Goal: Task Accomplishment & Management: Use online tool/utility

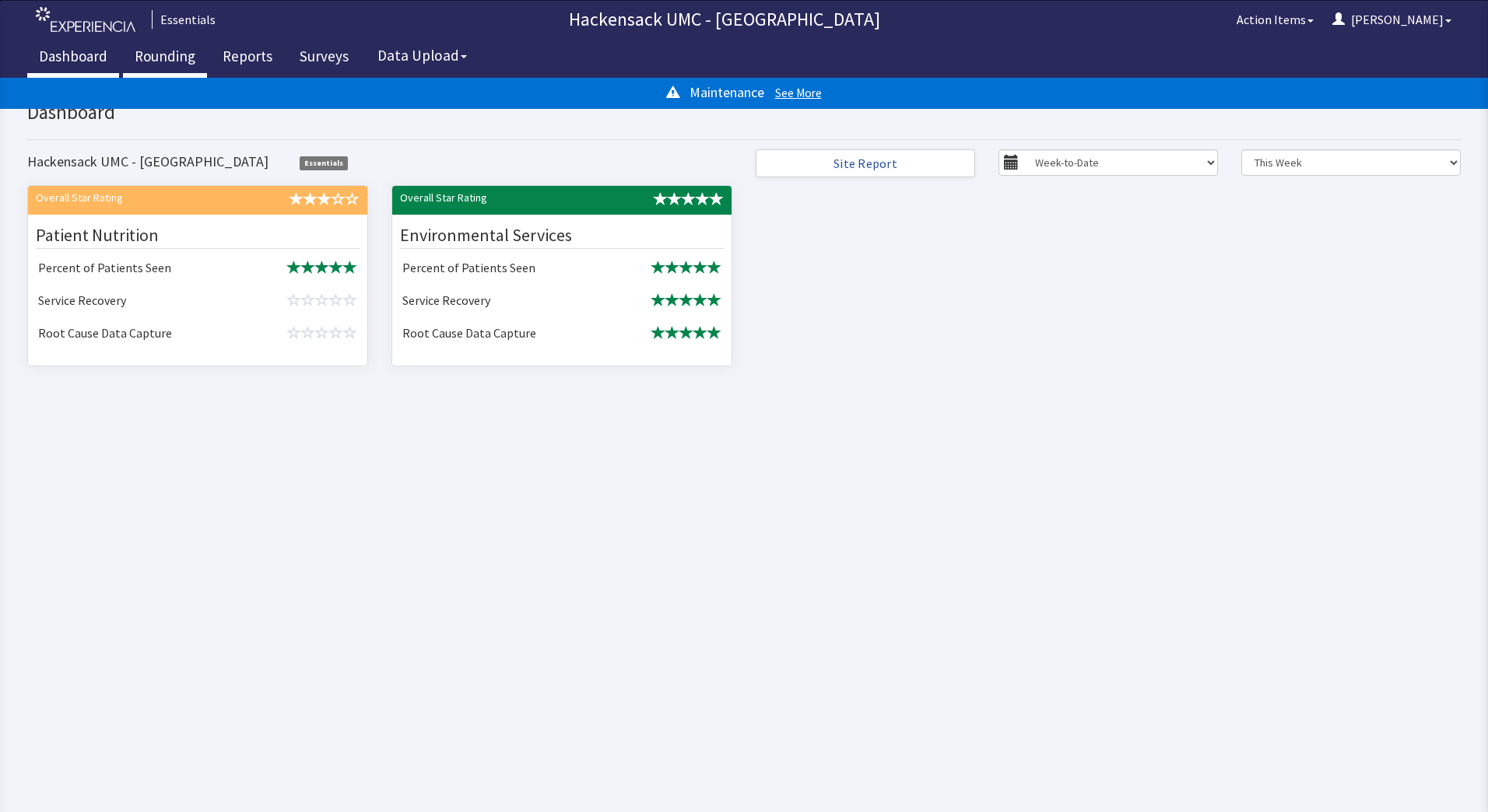
click at [173, 57] on link "Rounding" at bounding box center [165, 58] width 84 height 39
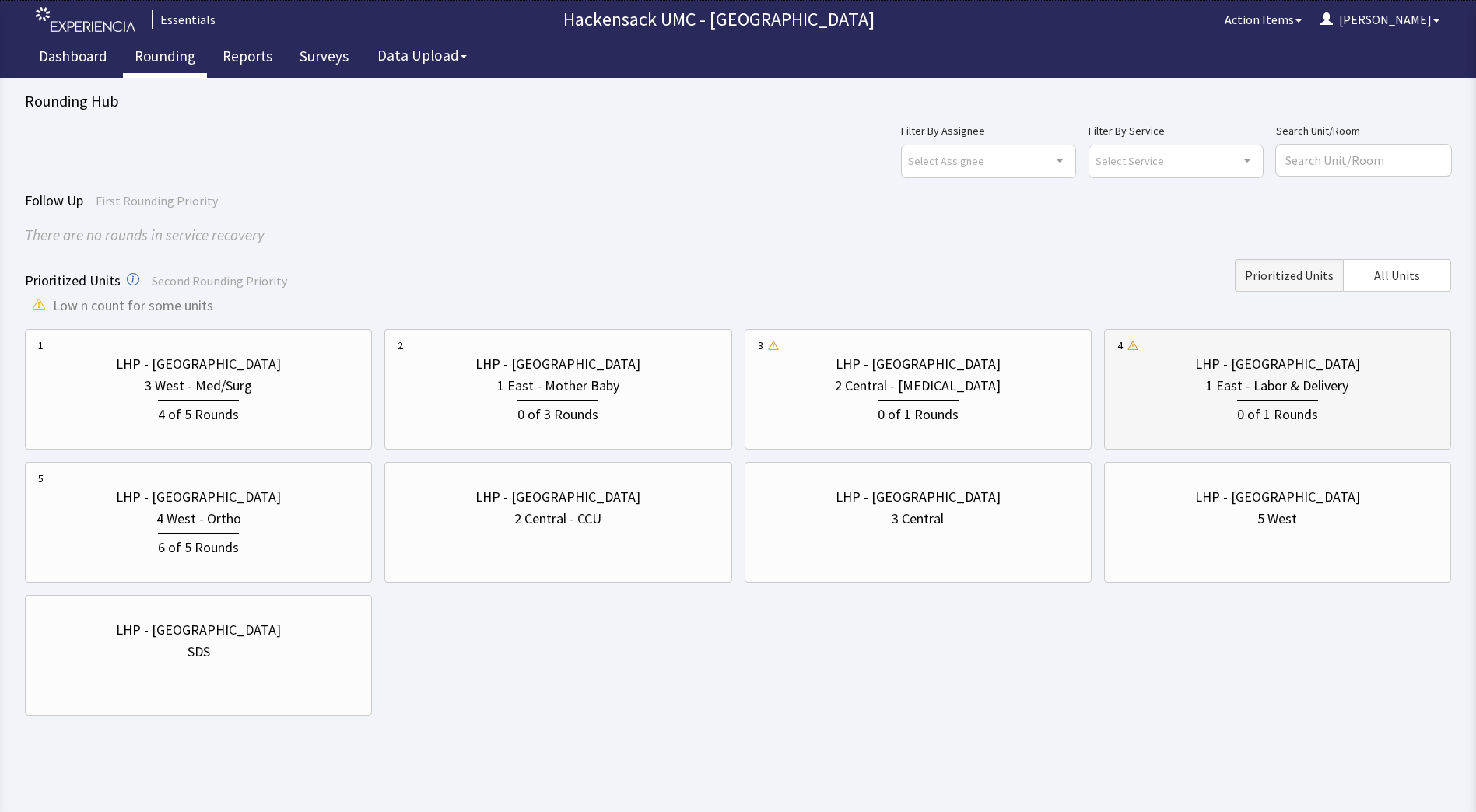
click at [1280, 413] on div "0 of 1 Rounds" at bounding box center [1278, 412] width 81 height 26
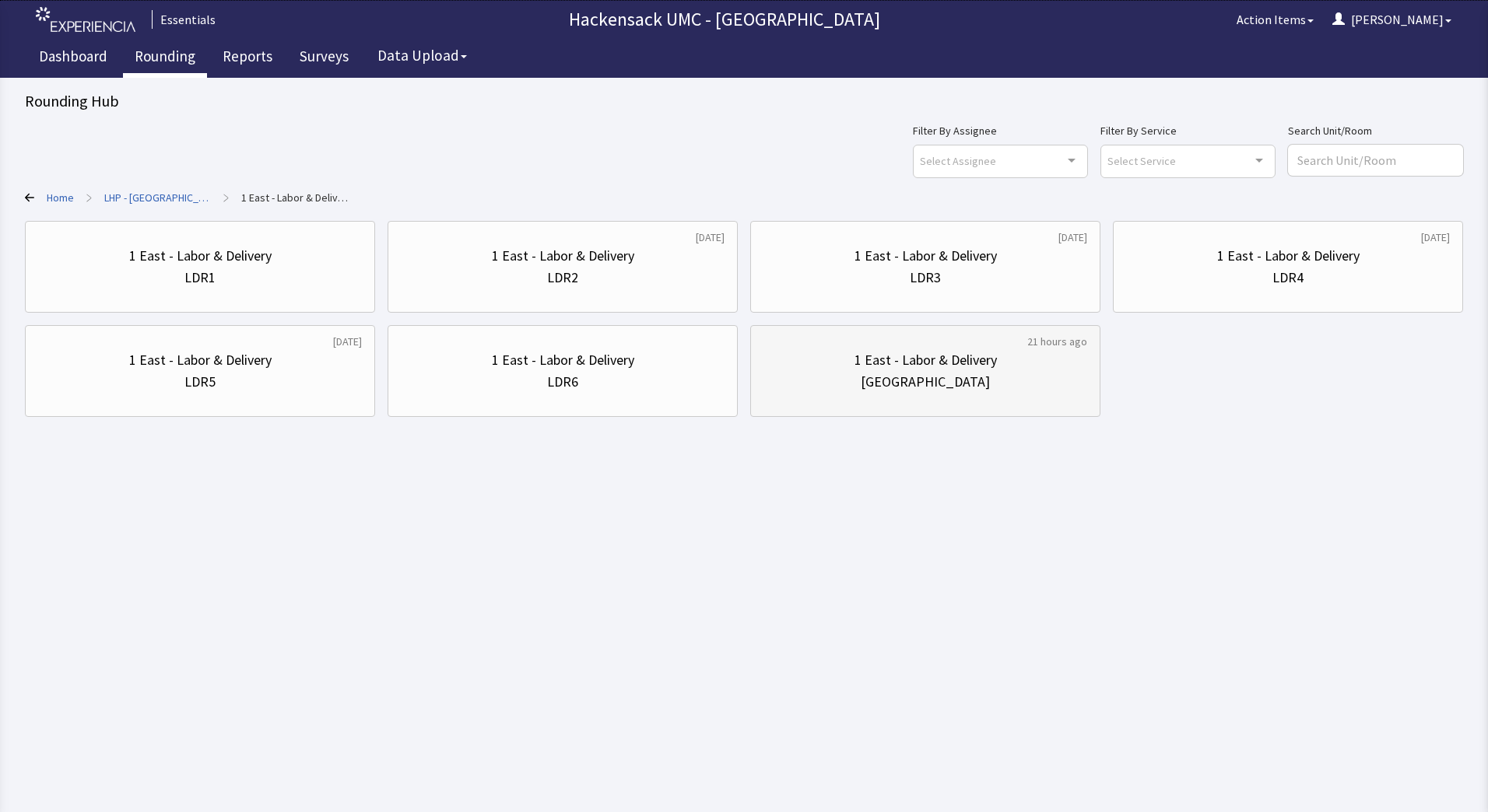
click at [971, 366] on div "1 East - Labor & Delivery" at bounding box center [926, 360] width 142 height 22
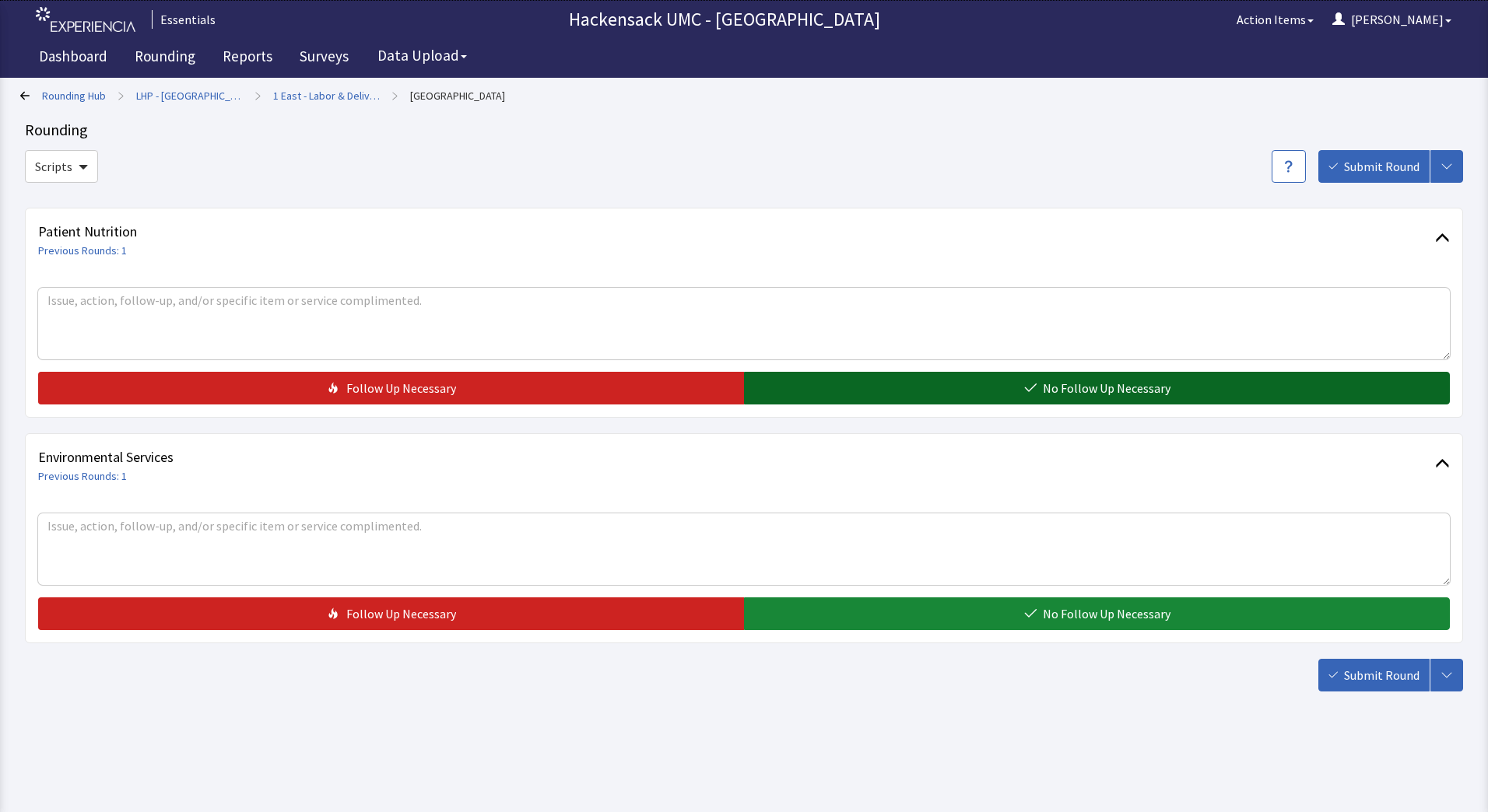
click at [974, 376] on button "No Follow Up Necessary" at bounding box center [1096, 388] width 706 height 32
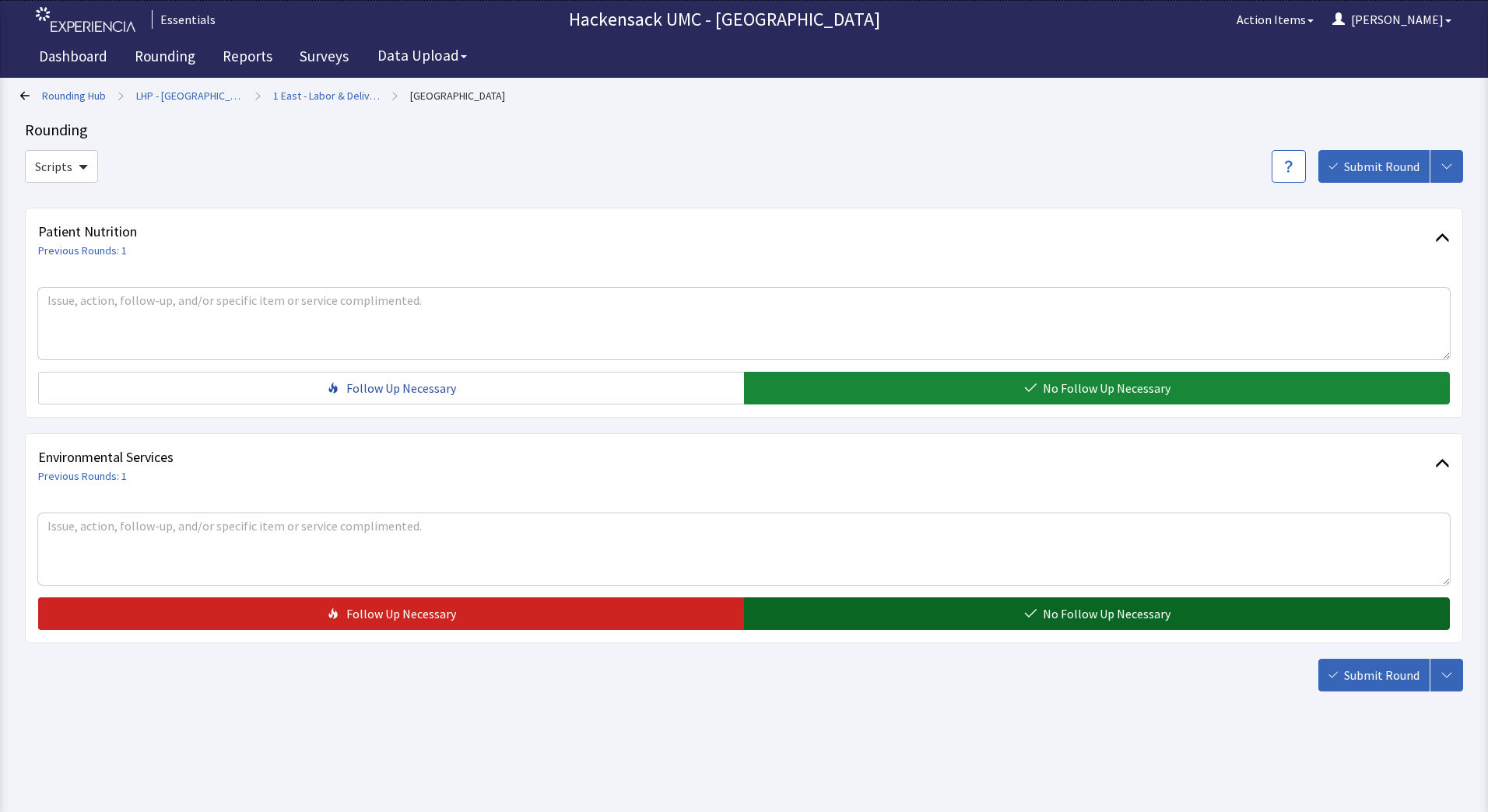
click at [946, 608] on button "No Follow Up Necessary" at bounding box center [1096, 614] width 706 height 32
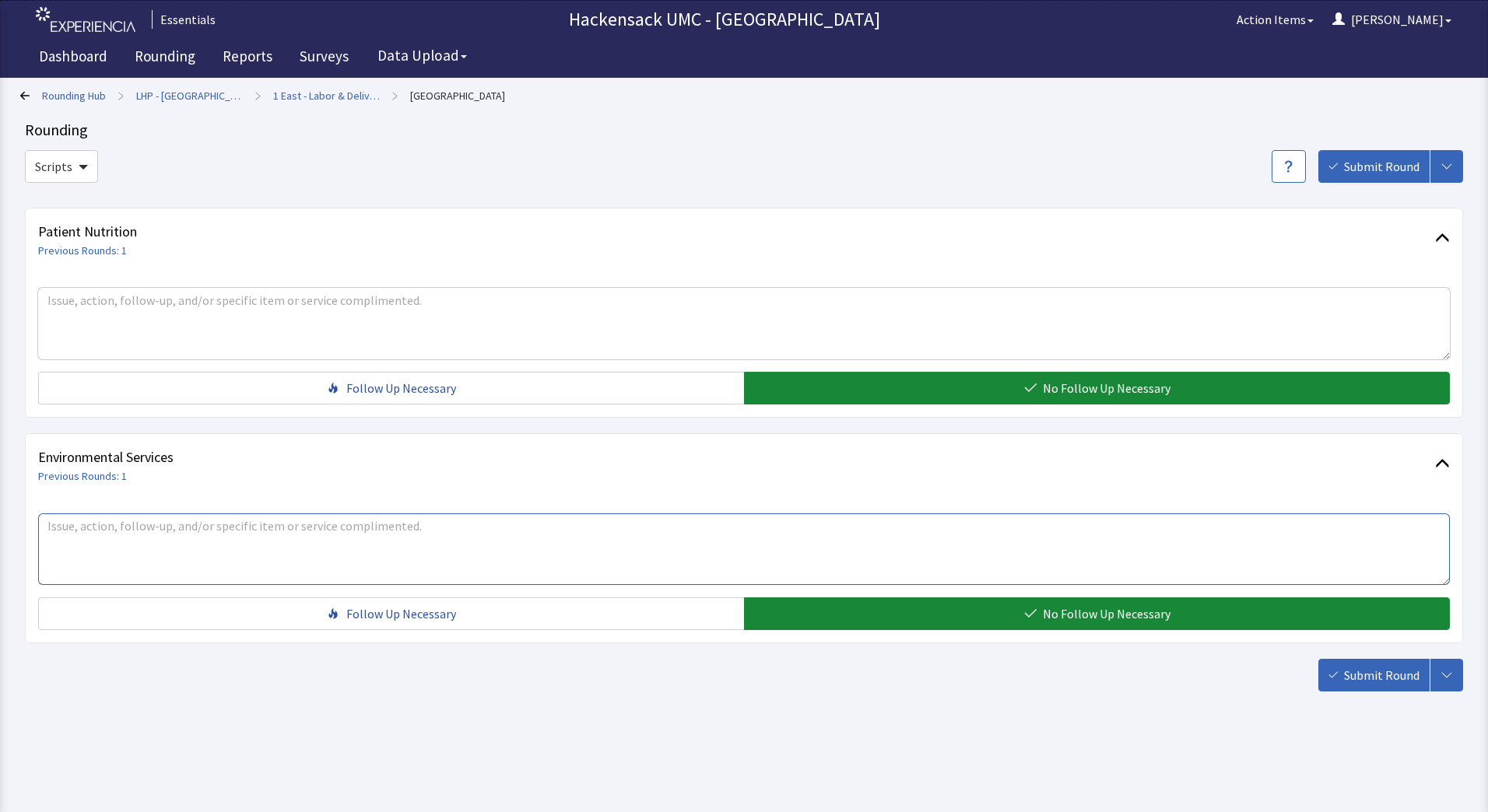
click at [607, 553] on textarea at bounding box center [744, 550] width 1412 height 72
type textarea "Catherine - trash in lounge needs to be pulled...we cleaned out refrigerator ..…"
click at [1364, 679] on span "Submit Round" at bounding box center [1382, 675] width 76 height 18
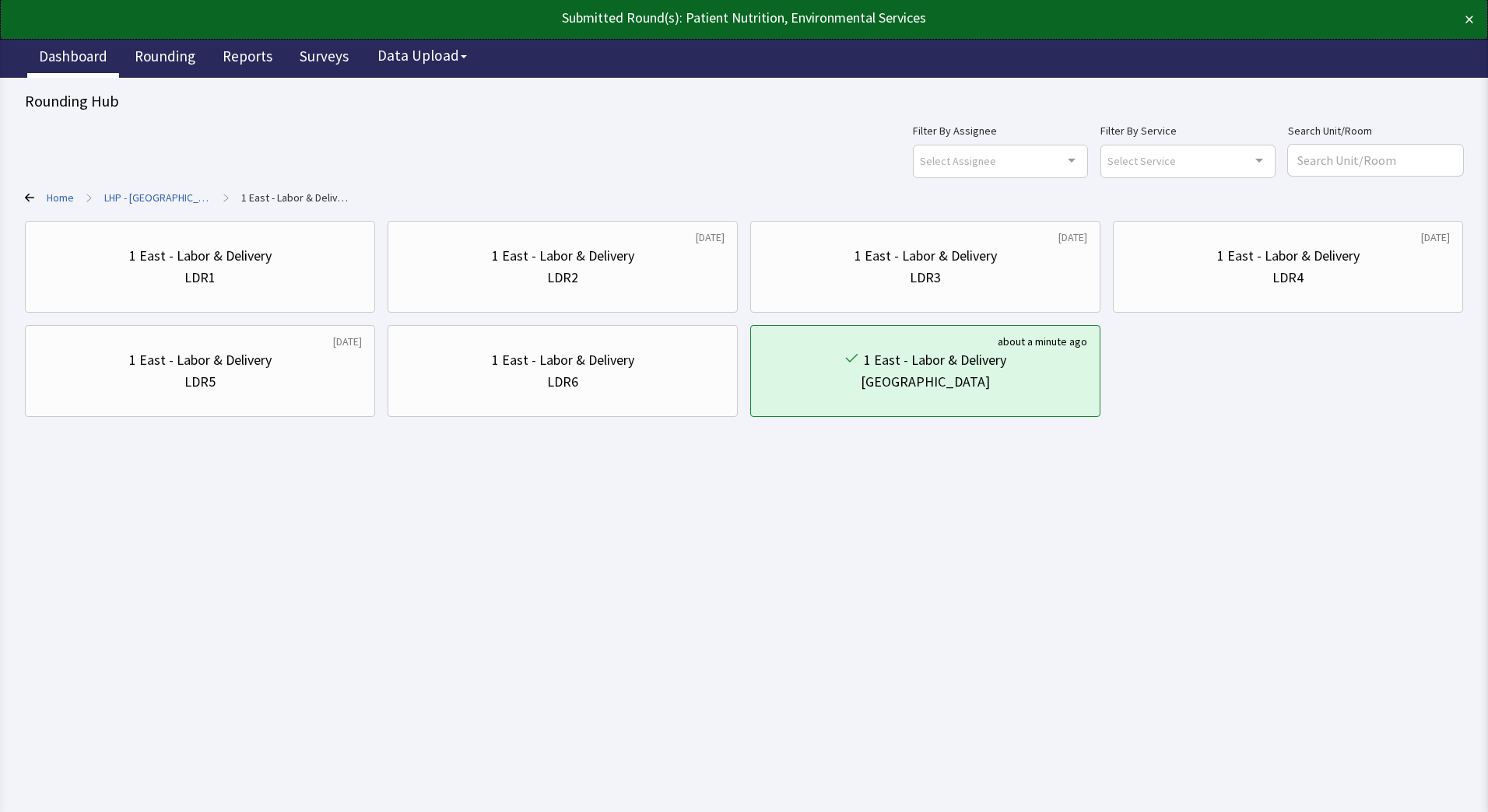
click at [72, 57] on link "Dashboard" at bounding box center [73, 58] width 92 height 39
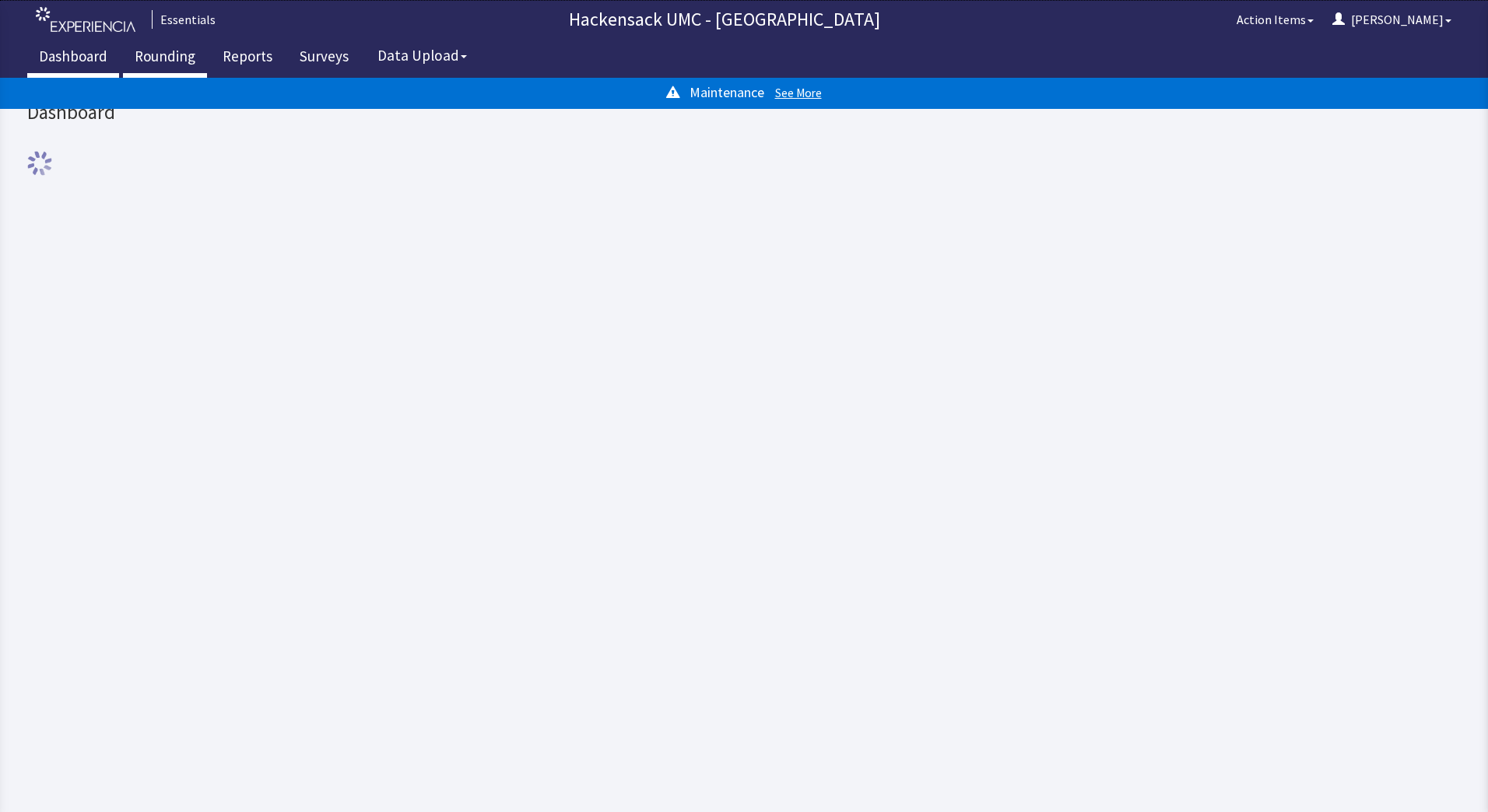
click at [154, 62] on link "Rounding" at bounding box center [165, 58] width 84 height 39
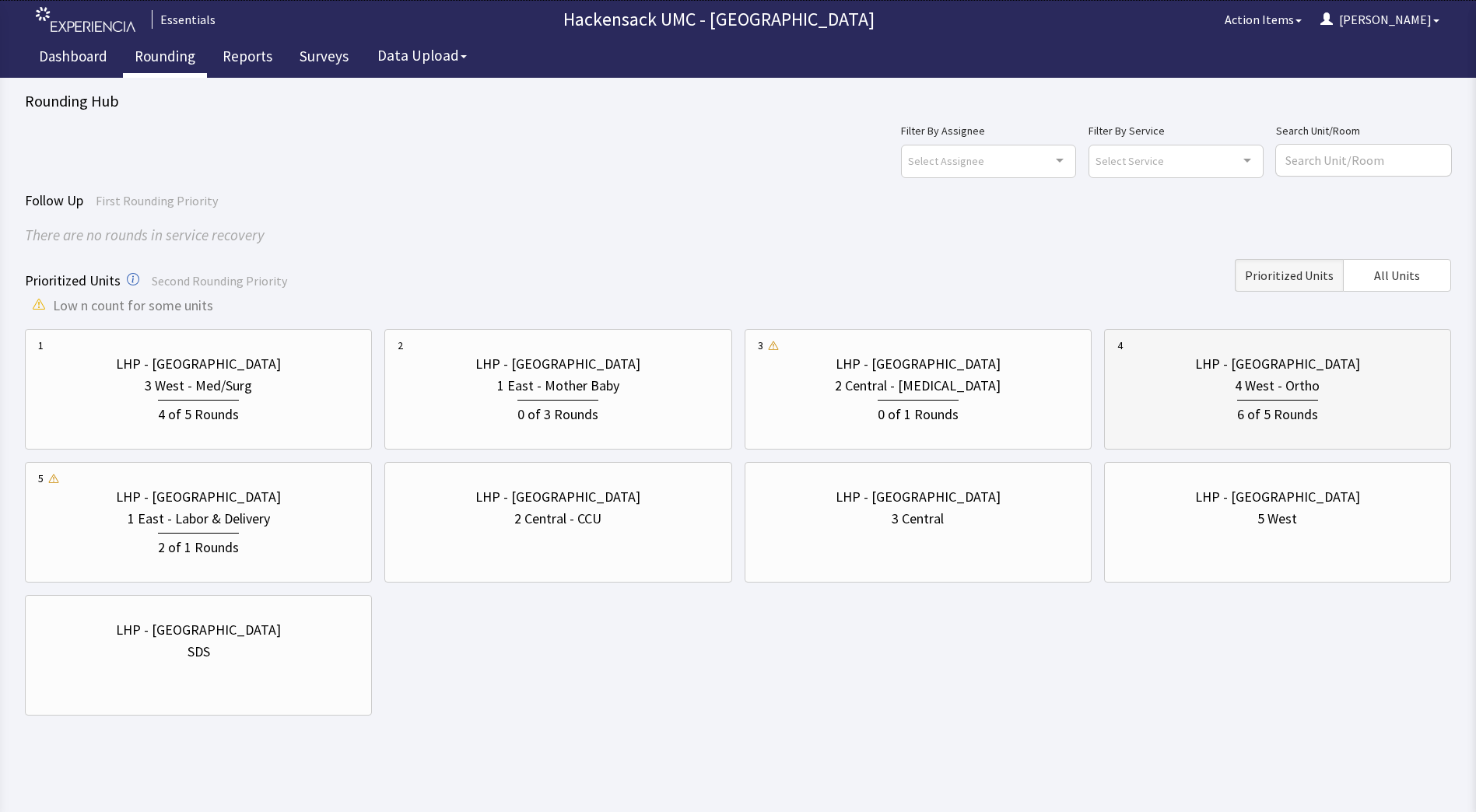
click at [1165, 407] on div "6 of 5 Rounds" at bounding box center [1278, 411] width 321 height 29
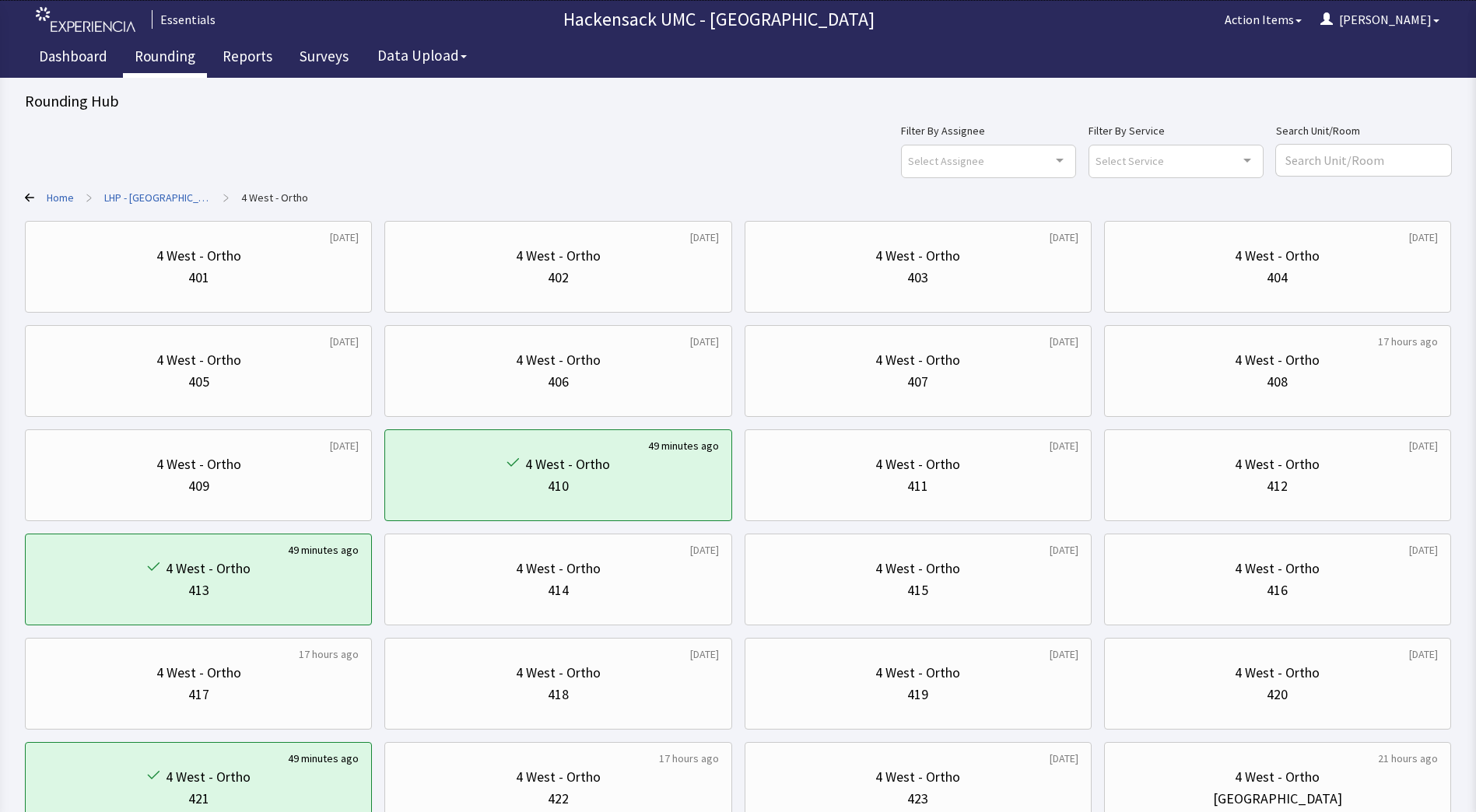
scroll to position [124, 0]
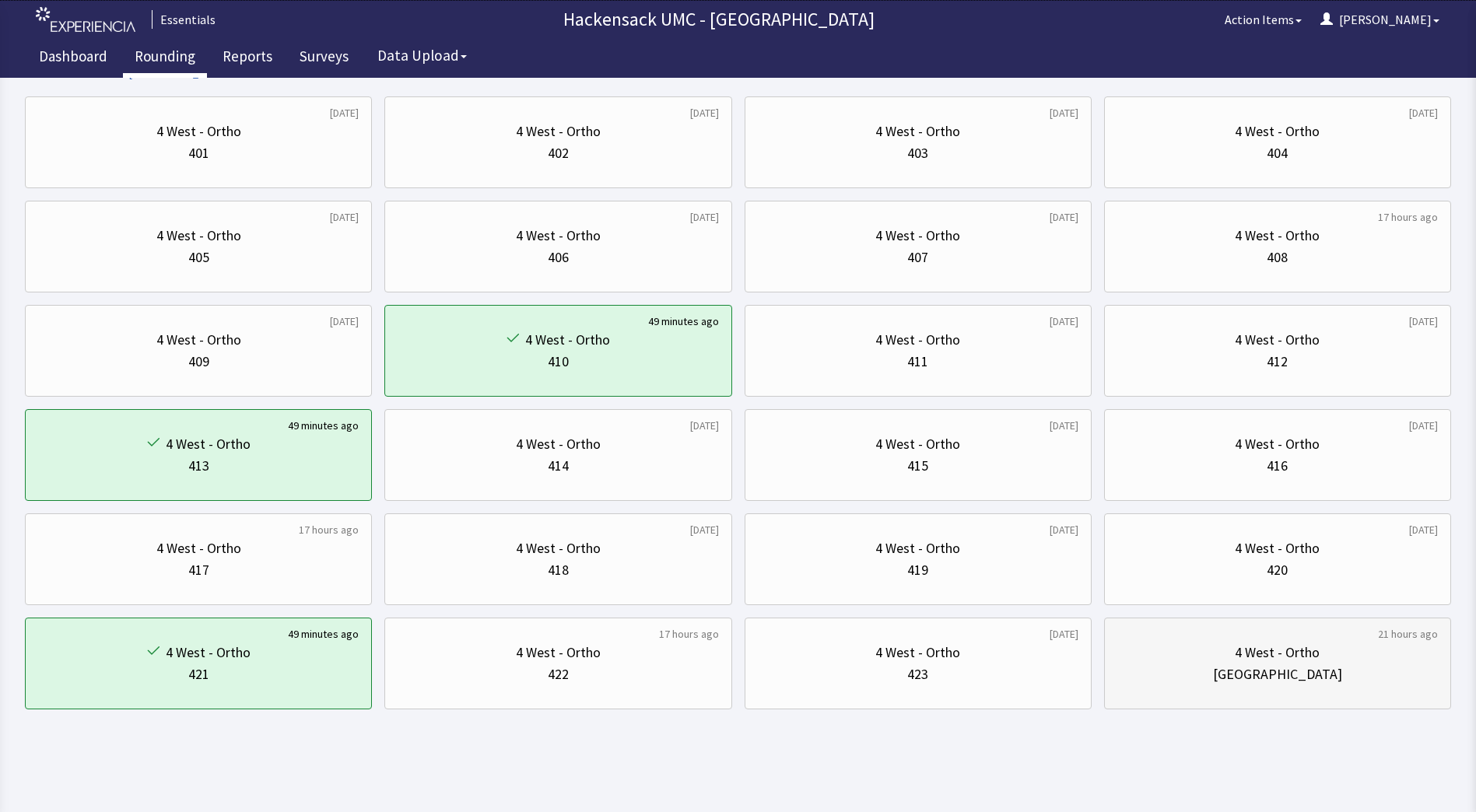
click at [1282, 648] on div "4 West - Ortho" at bounding box center [1278, 653] width 85 height 22
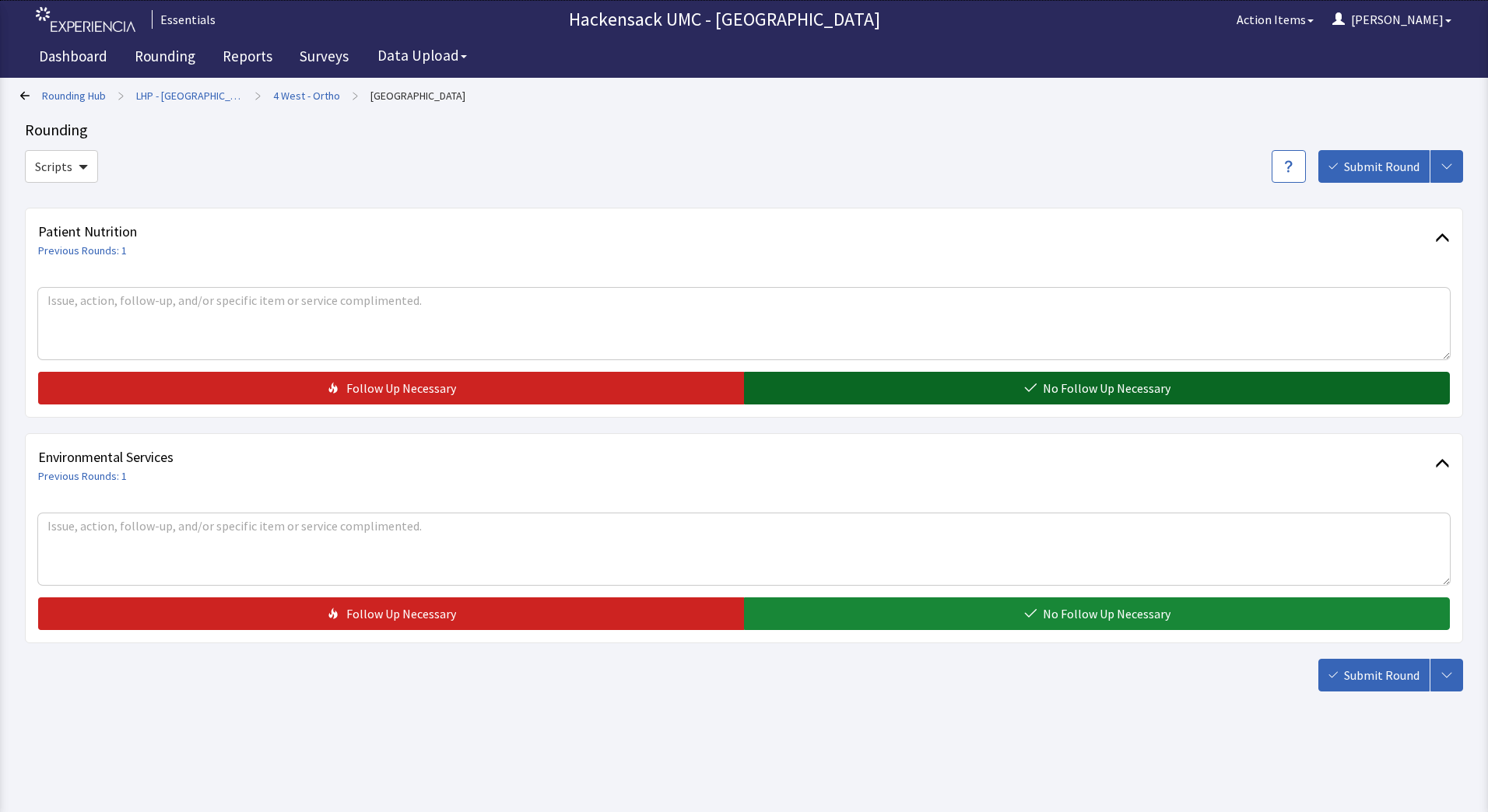
click at [1061, 383] on span "No Follow Up Necessary" at bounding box center [1106, 388] width 127 height 18
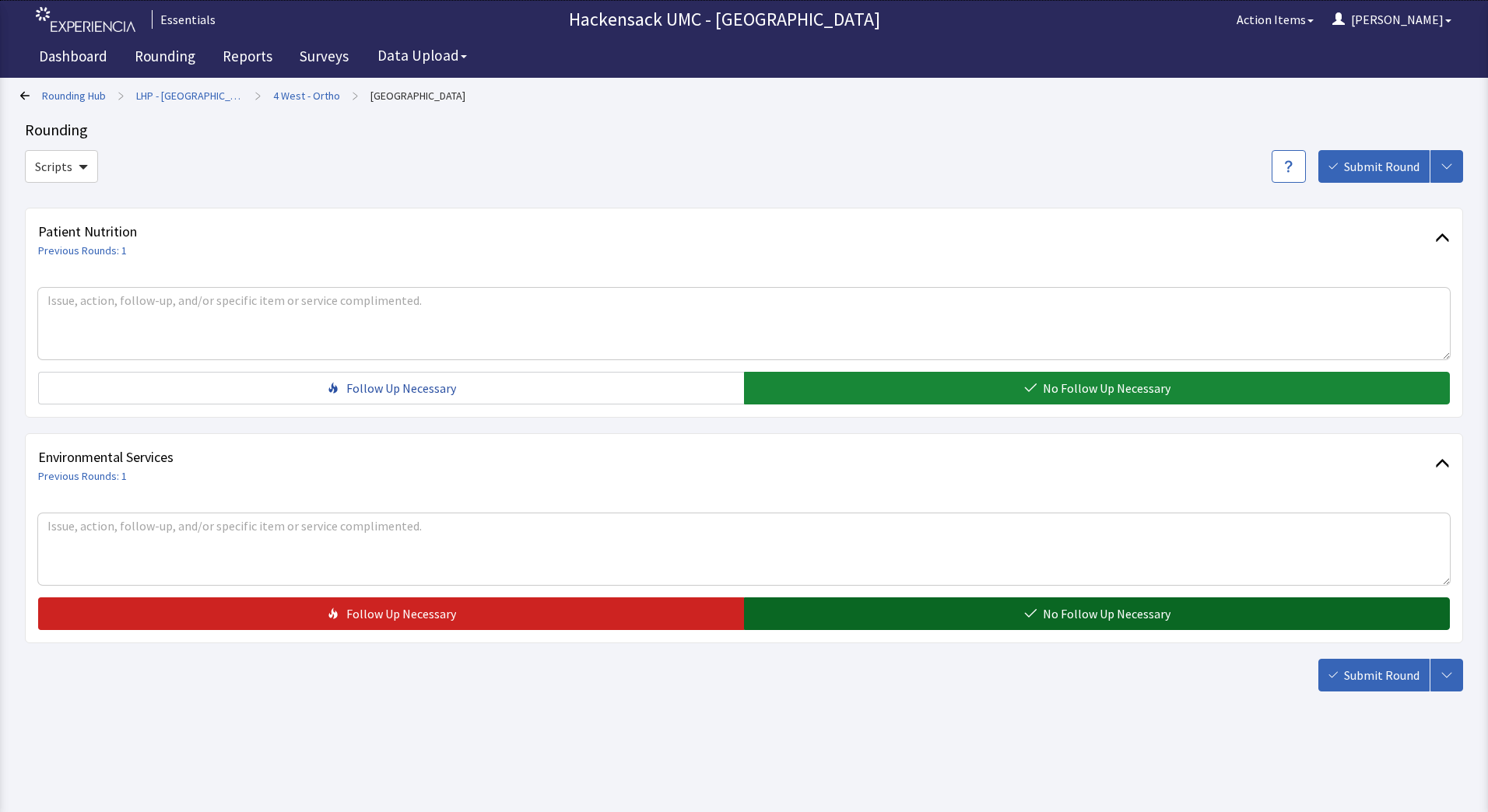
click at [1005, 625] on button "No Follow Up Necessary" at bounding box center [1096, 614] width 706 height 32
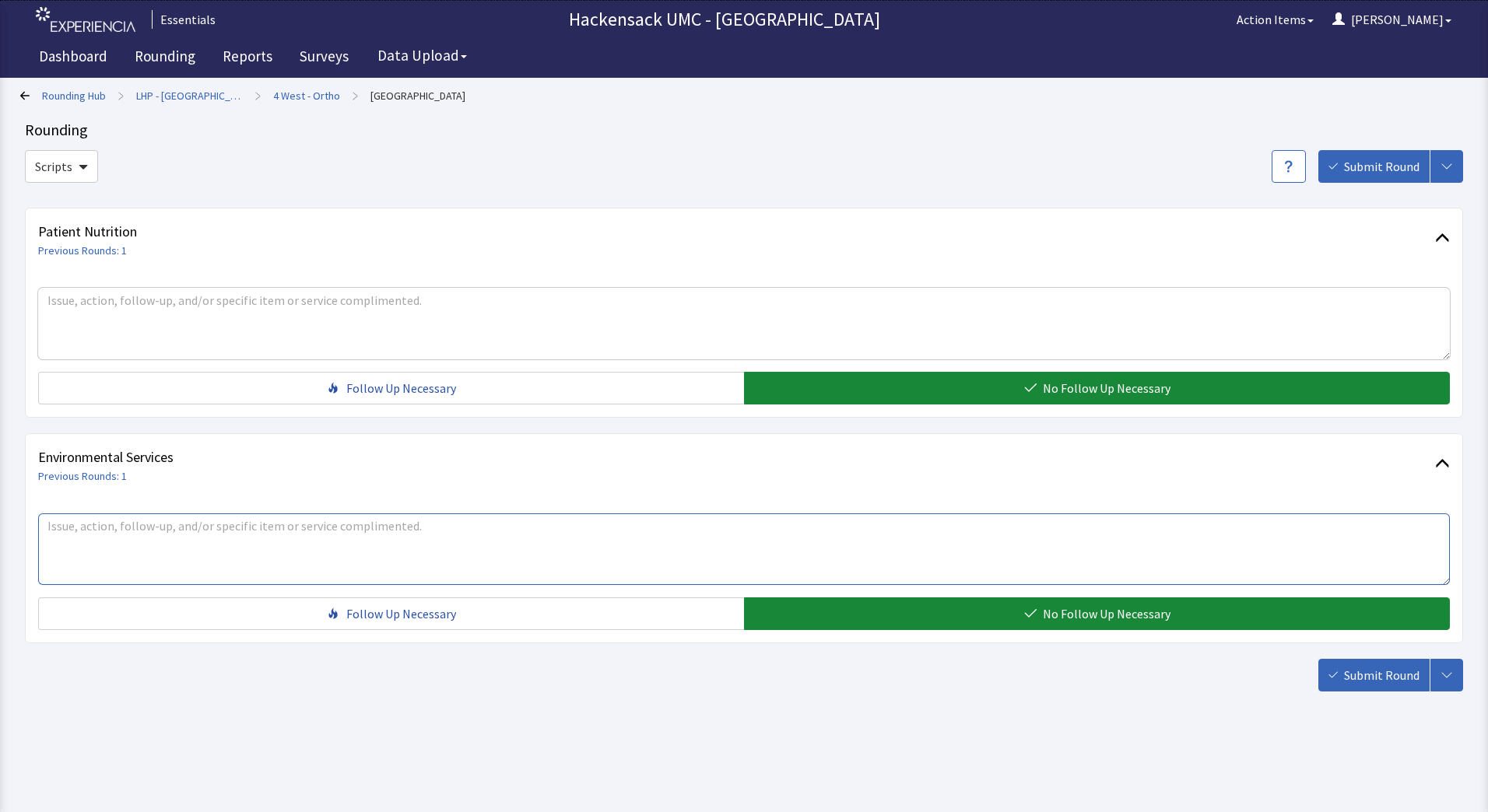
click at [474, 539] on textarea at bounding box center [744, 550] width 1412 height 72
type textarea "Needs linen ... Jason brought up"
click at [1382, 673] on span "Submit Round" at bounding box center [1382, 675] width 76 height 18
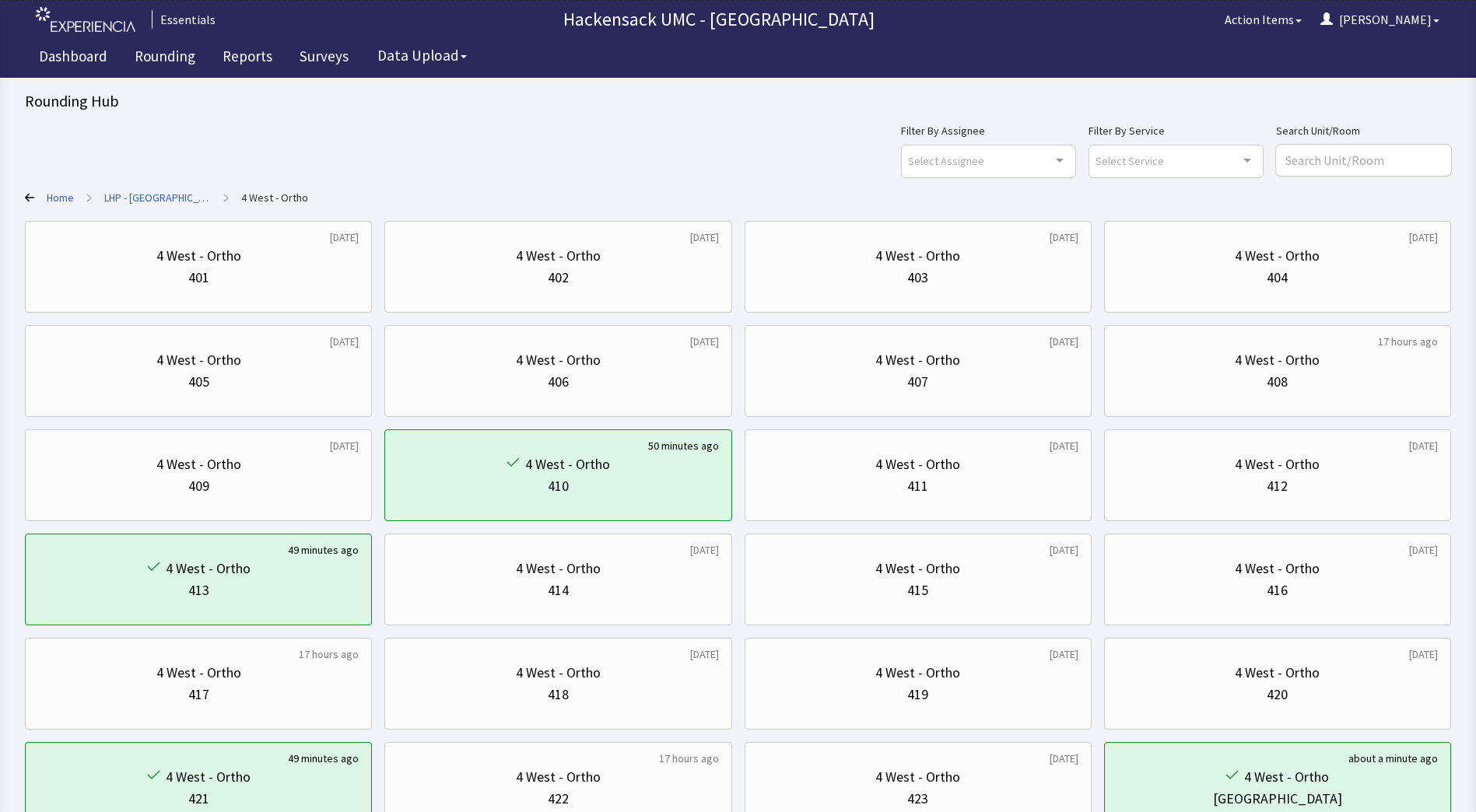
click at [150, 196] on link "LHP - [GEOGRAPHIC_DATA]" at bounding box center [157, 197] width 107 height 16
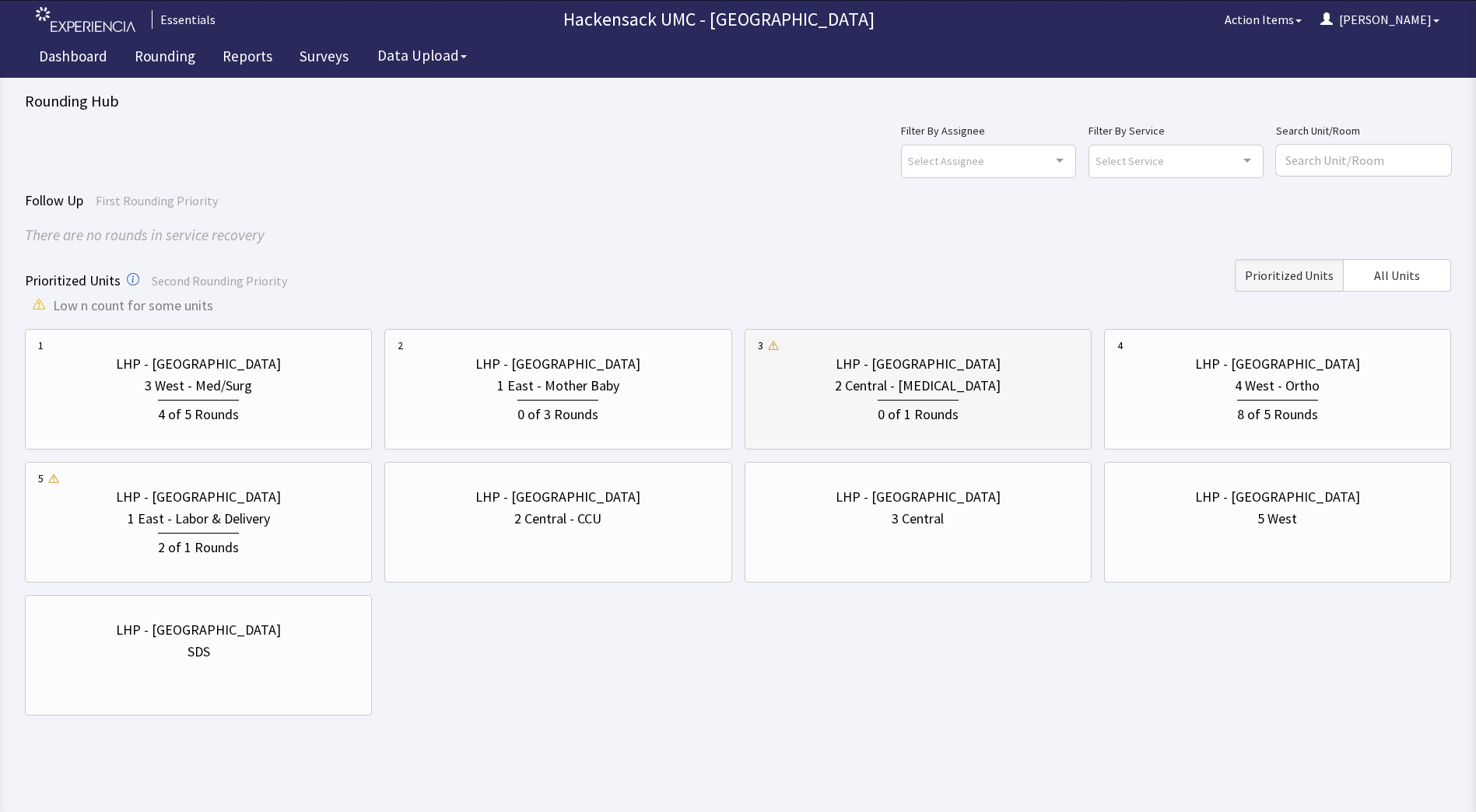
click at [941, 397] on div "0 of 1 Rounds" at bounding box center [918, 411] width 321 height 29
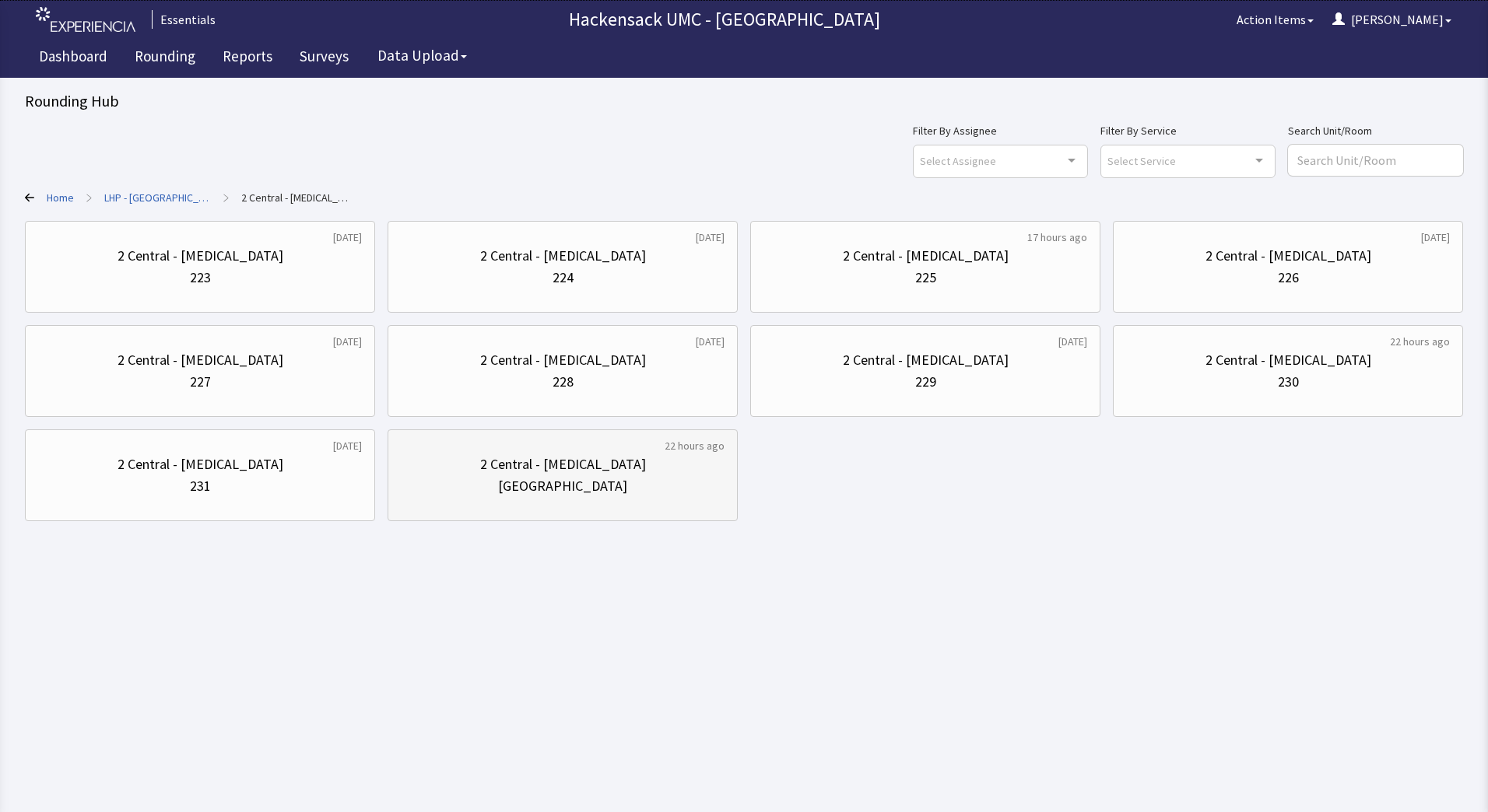
click at [677, 444] on div "22 hours ago" at bounding box center [695, 446] width 60 height 16
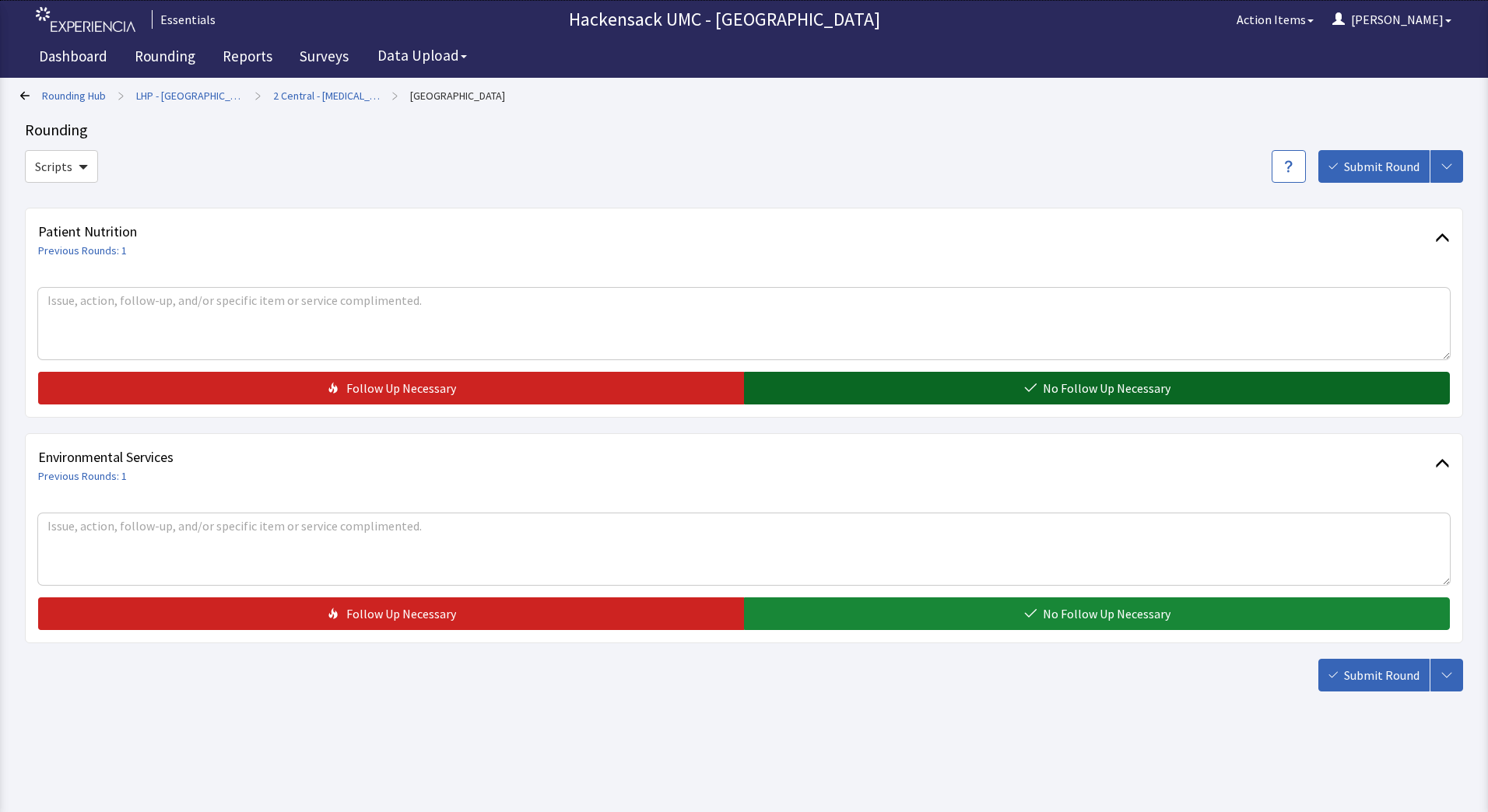
click at [1156, 391] on span "No Follow Up Necessary" at bounding box center [1106, 388] width 127 height 18
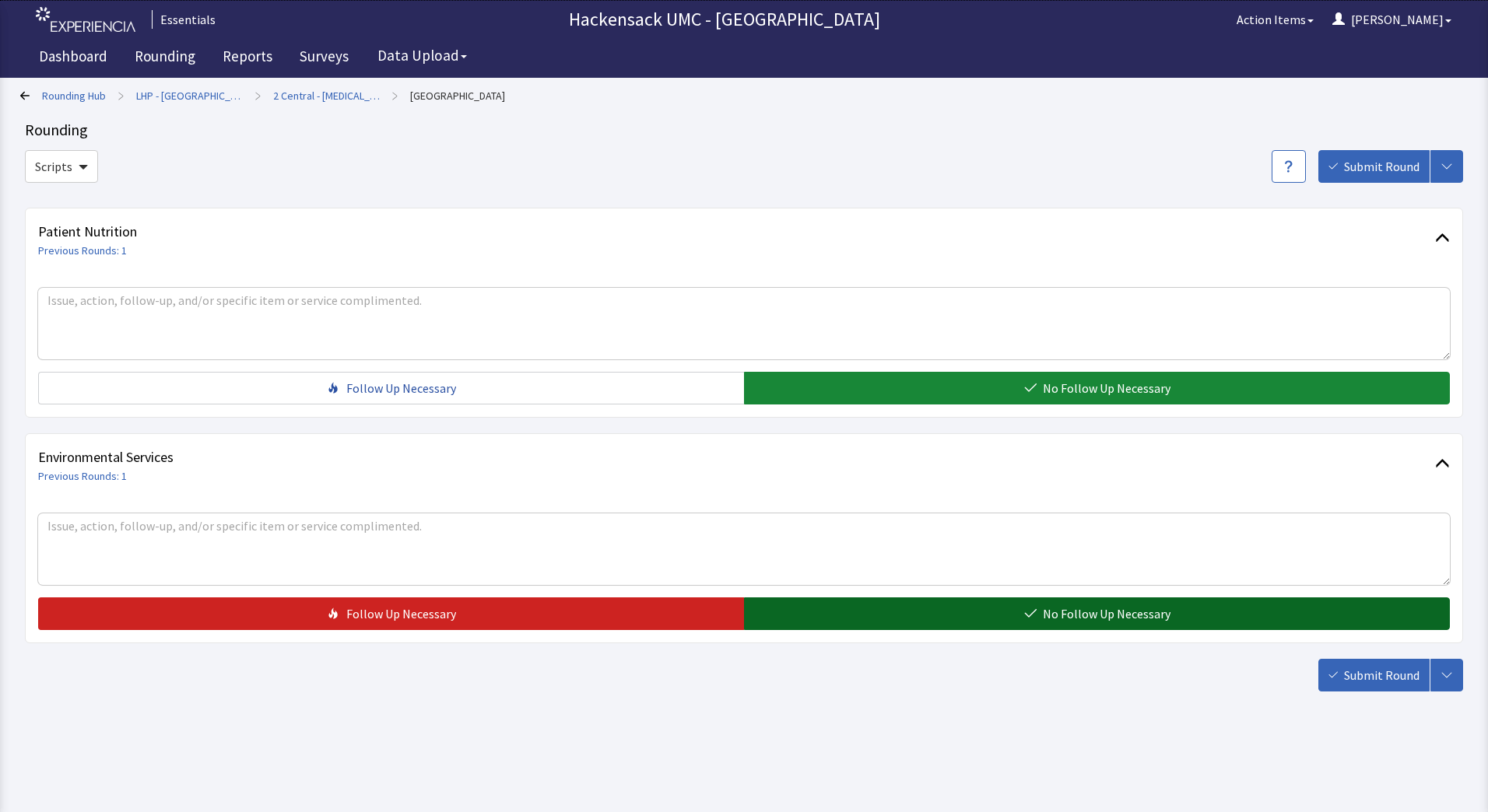
click at [1092, 620] on span "No Follow Up Necessary" at bounding box center [1106, 614] width 127 height 18
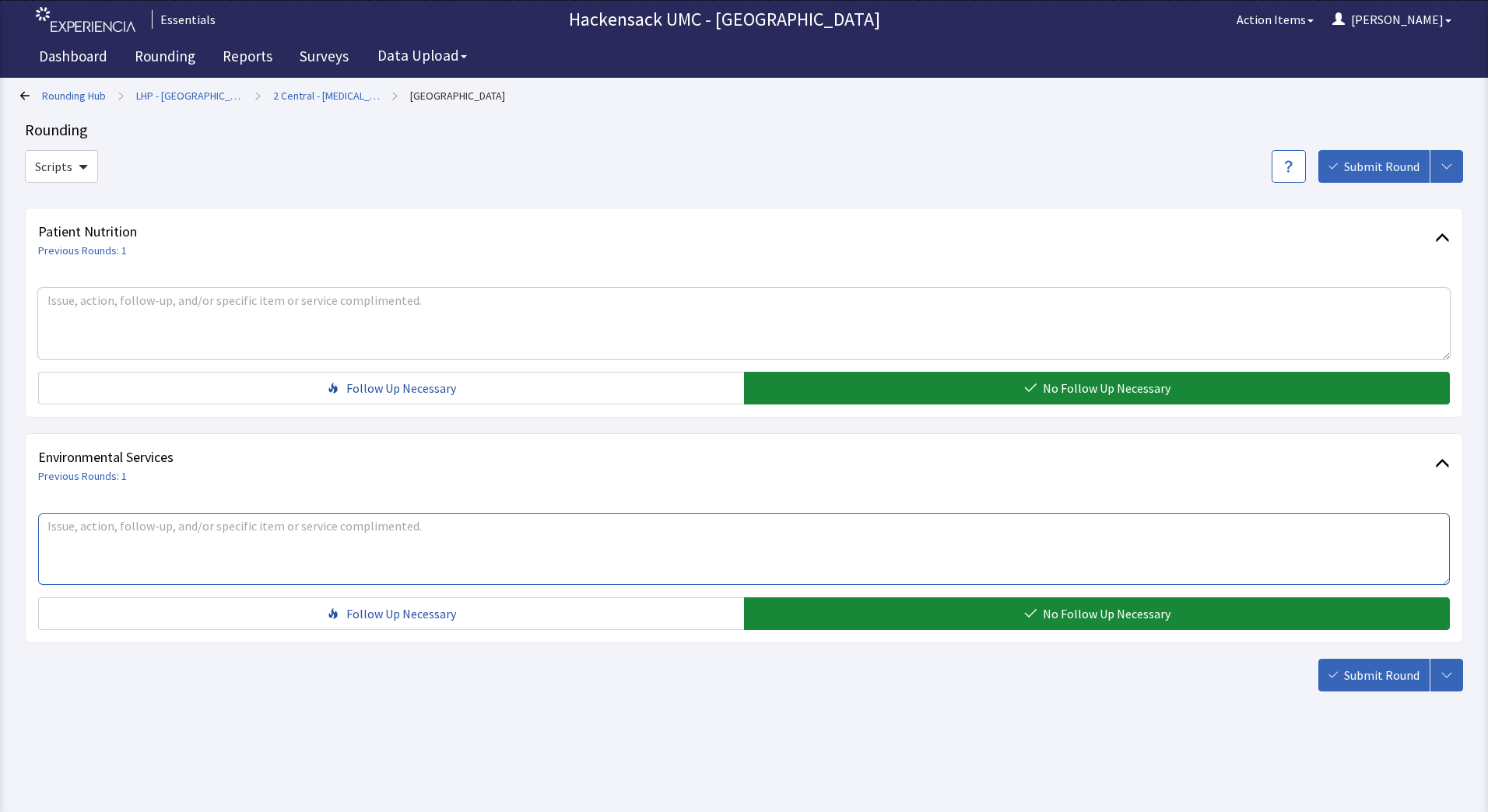
click at [437, 545] on textarea at bounding box center [744, 550] width 1412 height 72
type textarea "Night shift nurse coming off shift... had to reach out to EVS several times no …"
click at [1368, 689] on button "Submit Round" at bounding box center [1375, 675] width 112 height 32
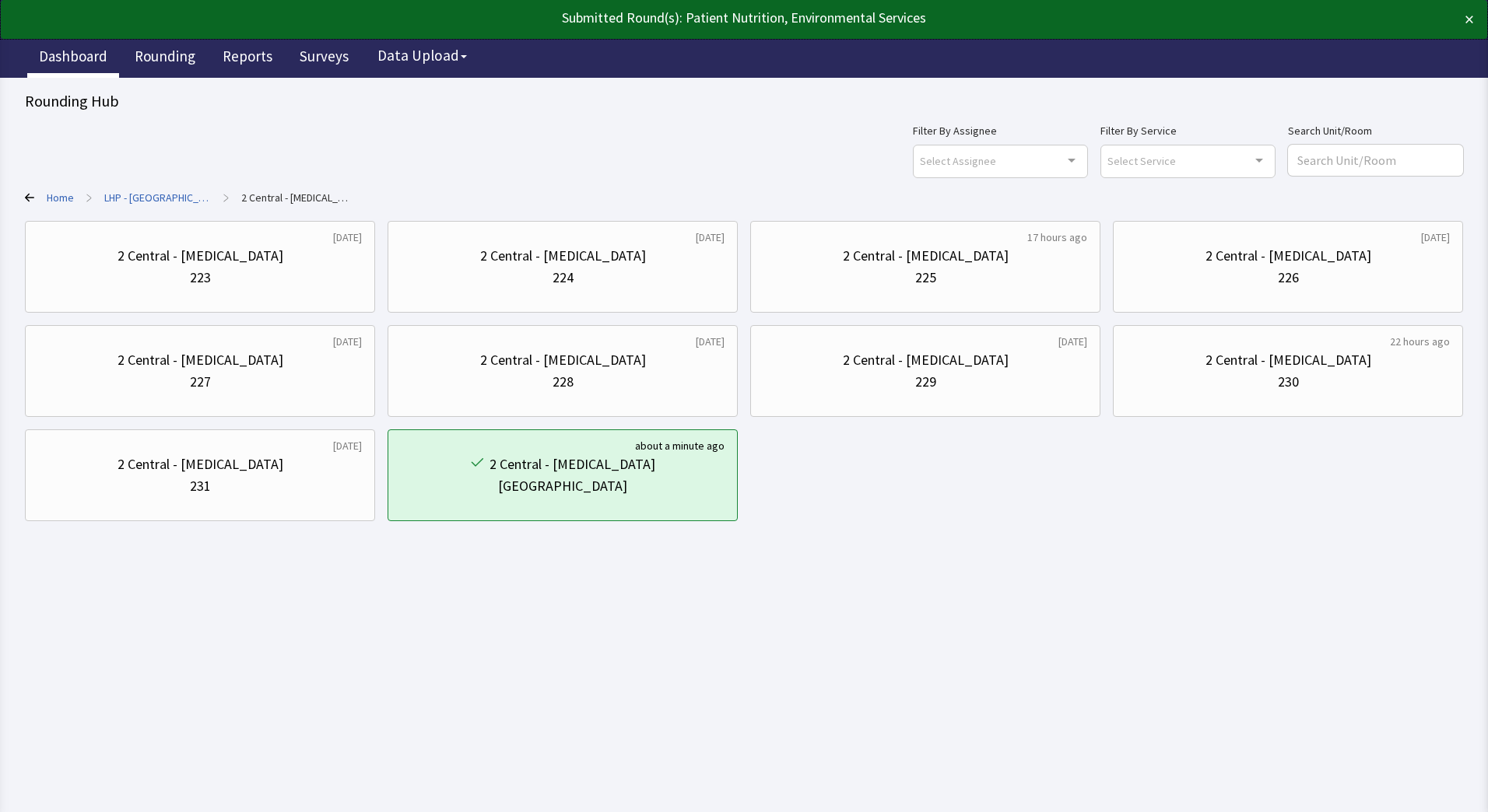
click at [57, 59] on link "Dashboard" at bounding box center [73, 58] width 92 height 39
